Goal: Find specific page/section: Find specific page/section

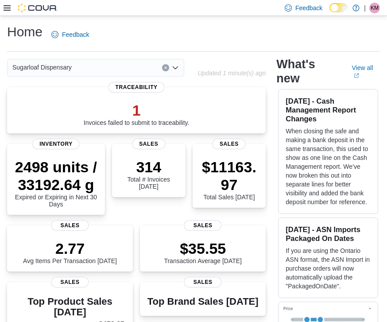
click at [144, 67] on div "Sugarloaf Dispensary" at bounding box center [95, 68] width 177 height 18
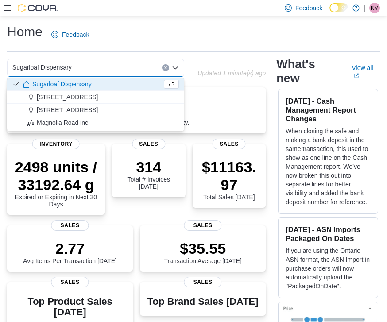
click at [89, 102] on button "[STREET_ADDRESS]" at bounding box center [95, 97] width 177 height 13
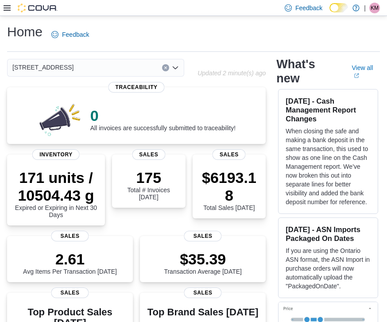
click at [170, 67] on div "336 East Chestnut St Combo box. Selected. 336 East Chestnut St. Press Backspace…" at bounding box center [95, 68] width 177 height 18
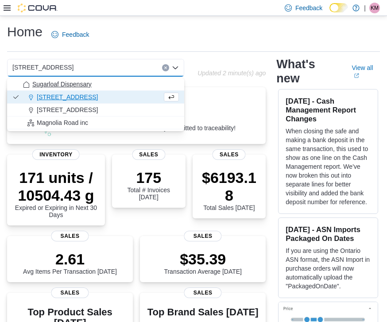
click at [90, 82] on span "Sugarloaf Dispensary" at bounding box center [61, 84] width 59 height 9
